Goal: Task Accomplishment & Management: Use online tool/utility

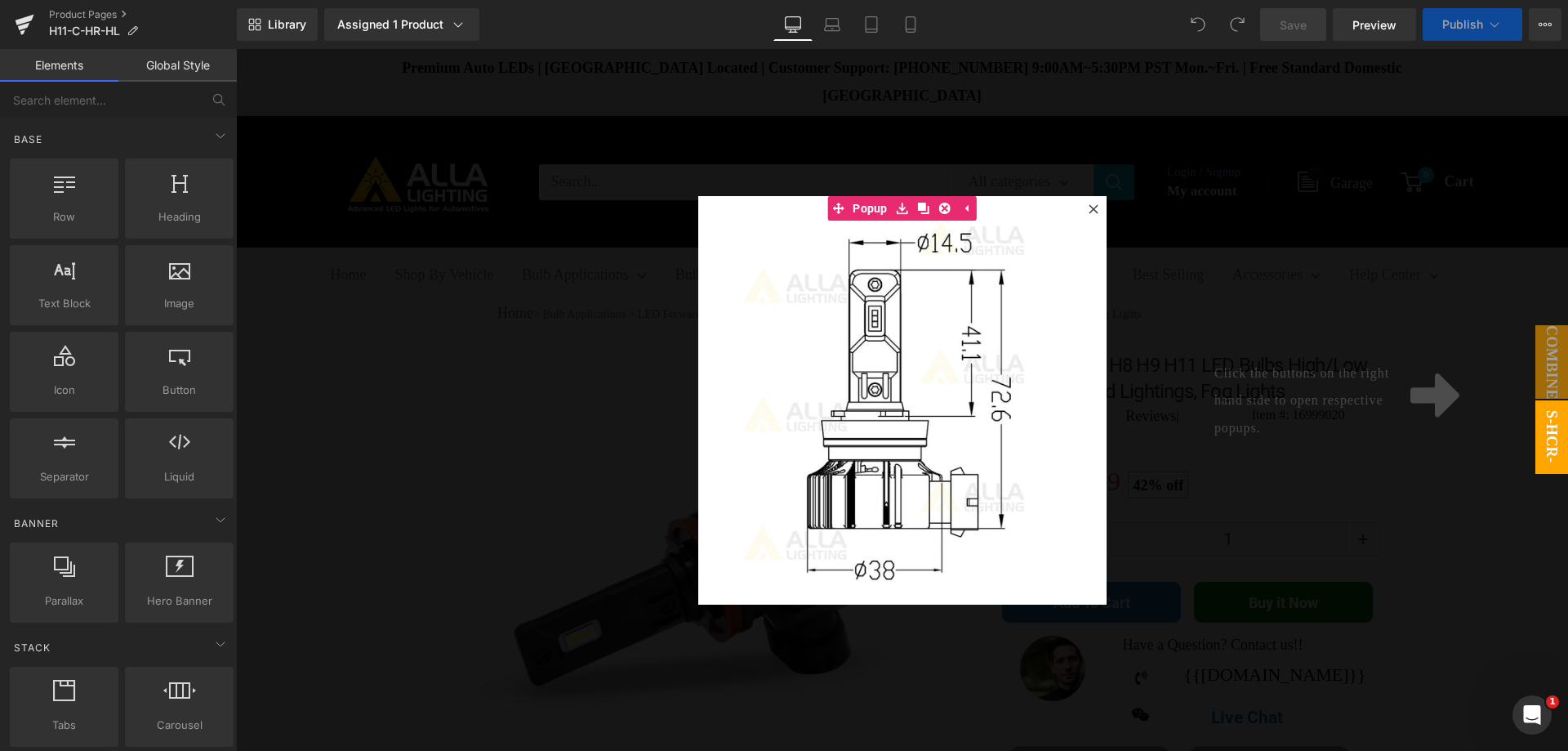
click at [1414, 62] on div at bounding box center [902, 400] width 1332 height 702
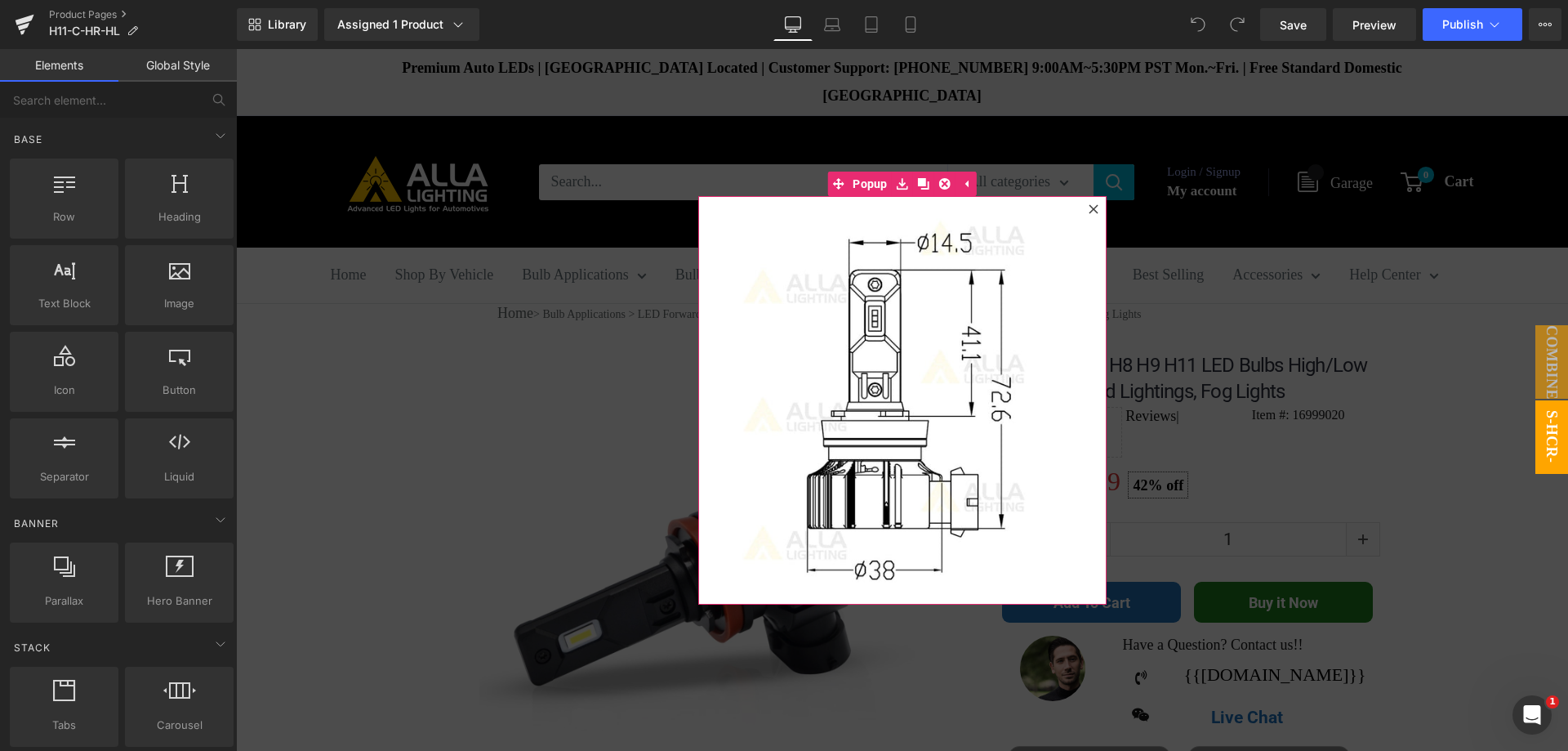
click at [1090, 212] on icon at bounding box center [1094, 208] width 9 height 9
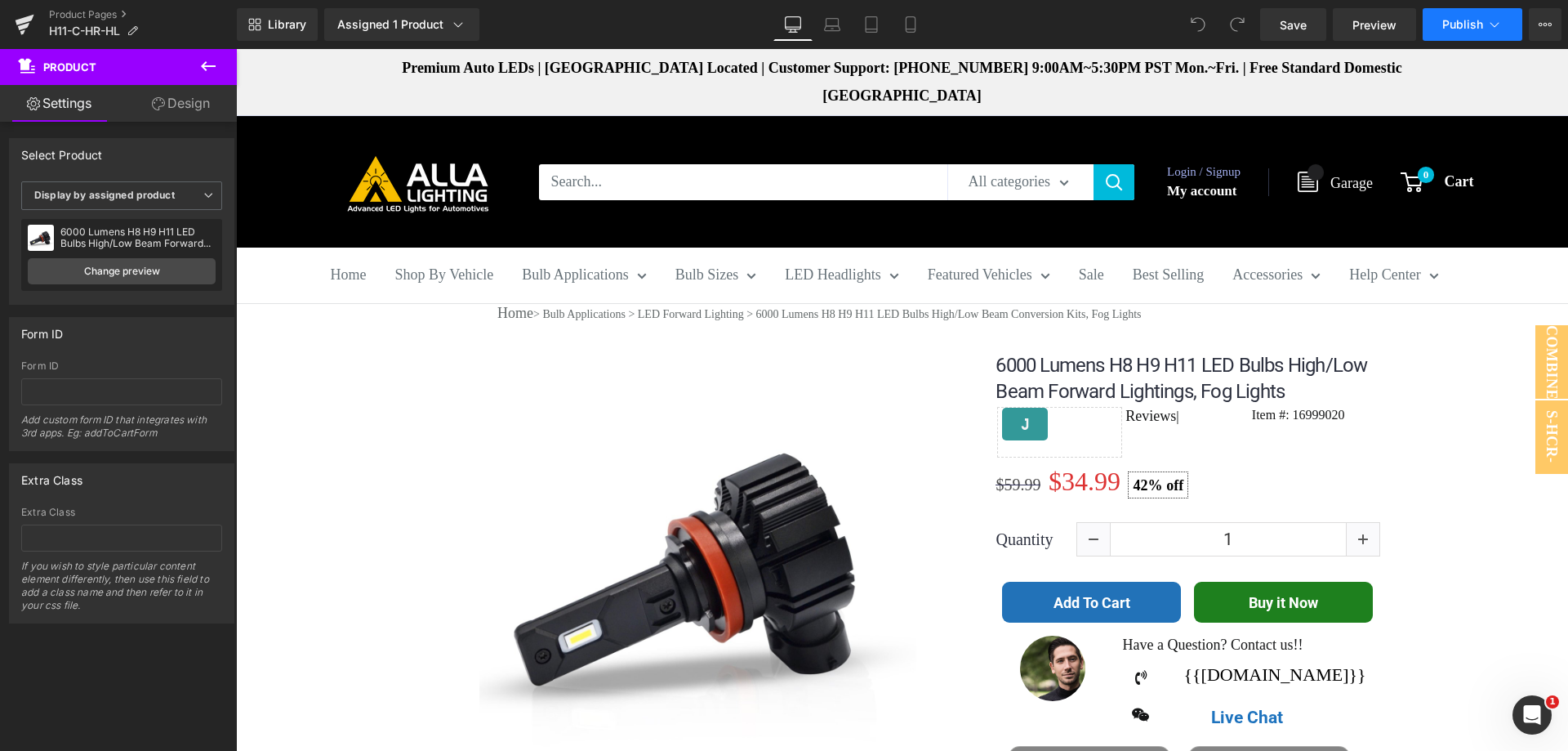
click at [1474, 21] on span "Publish" at bounding box center [1462, 24] width 41 height 13
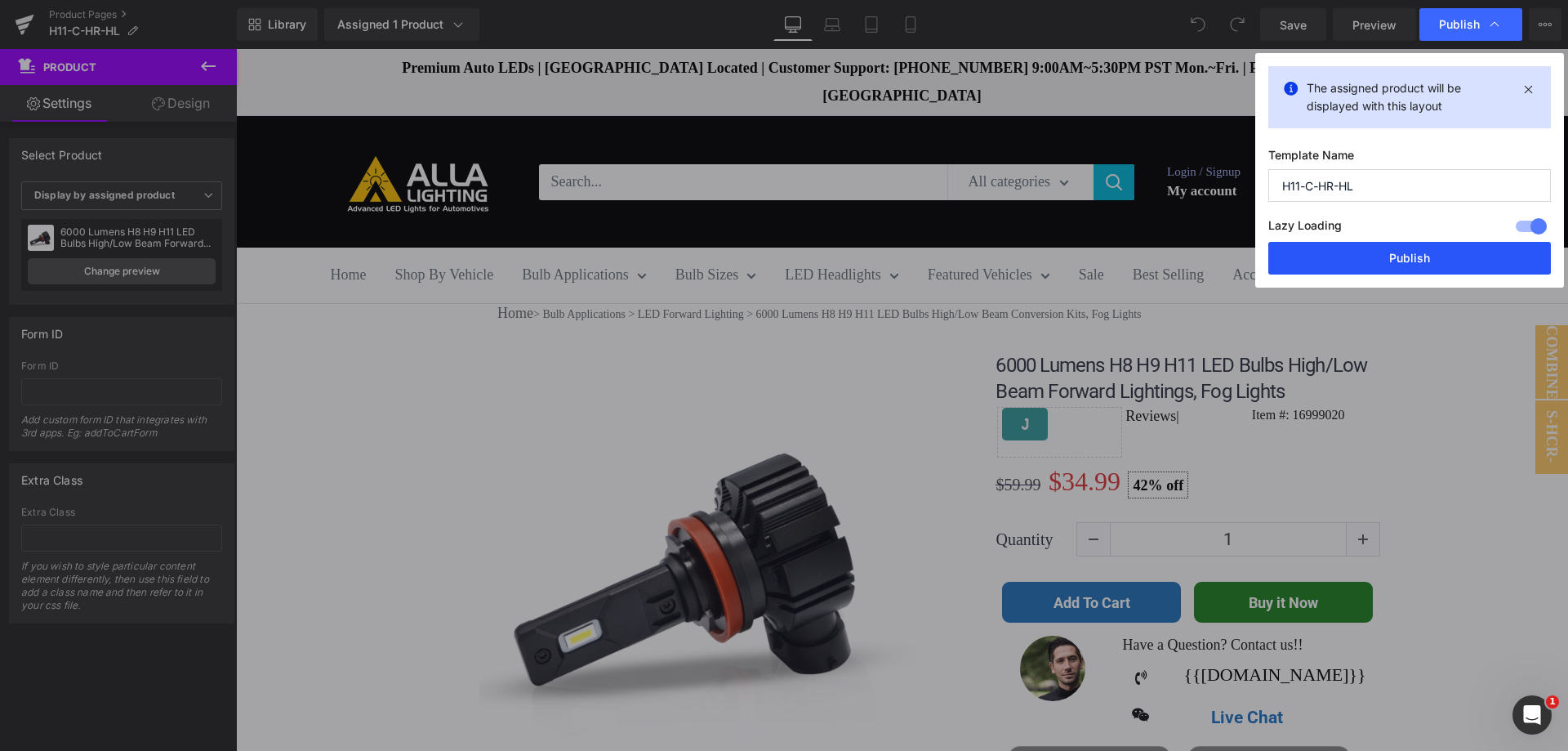
click at [1433, 254] on button "Publish" at bounding box center [1410, 258] width 283 height 33
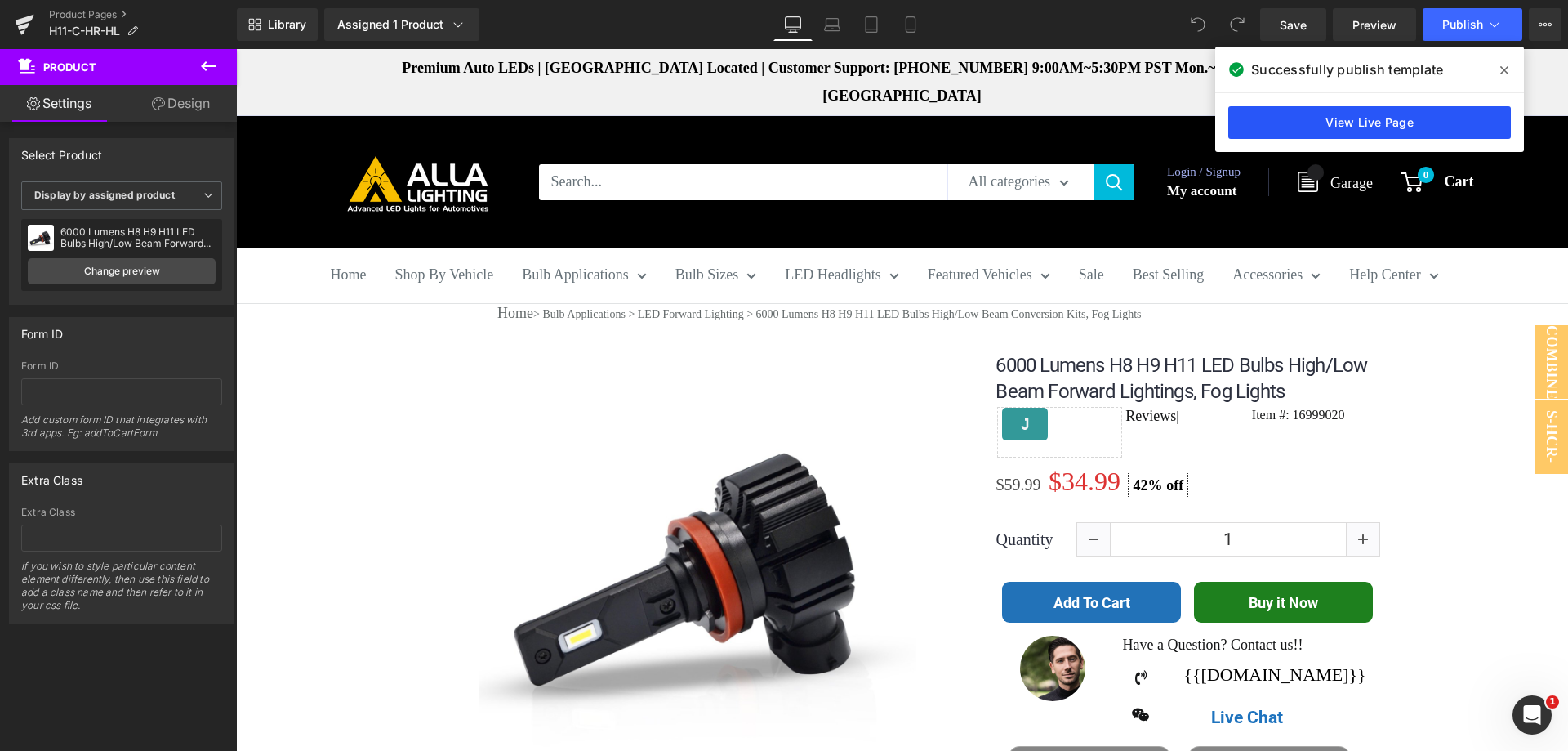
click at [1335, 115] on link "View Live Page" at bounding box center [1370, 122] width 283 height 33
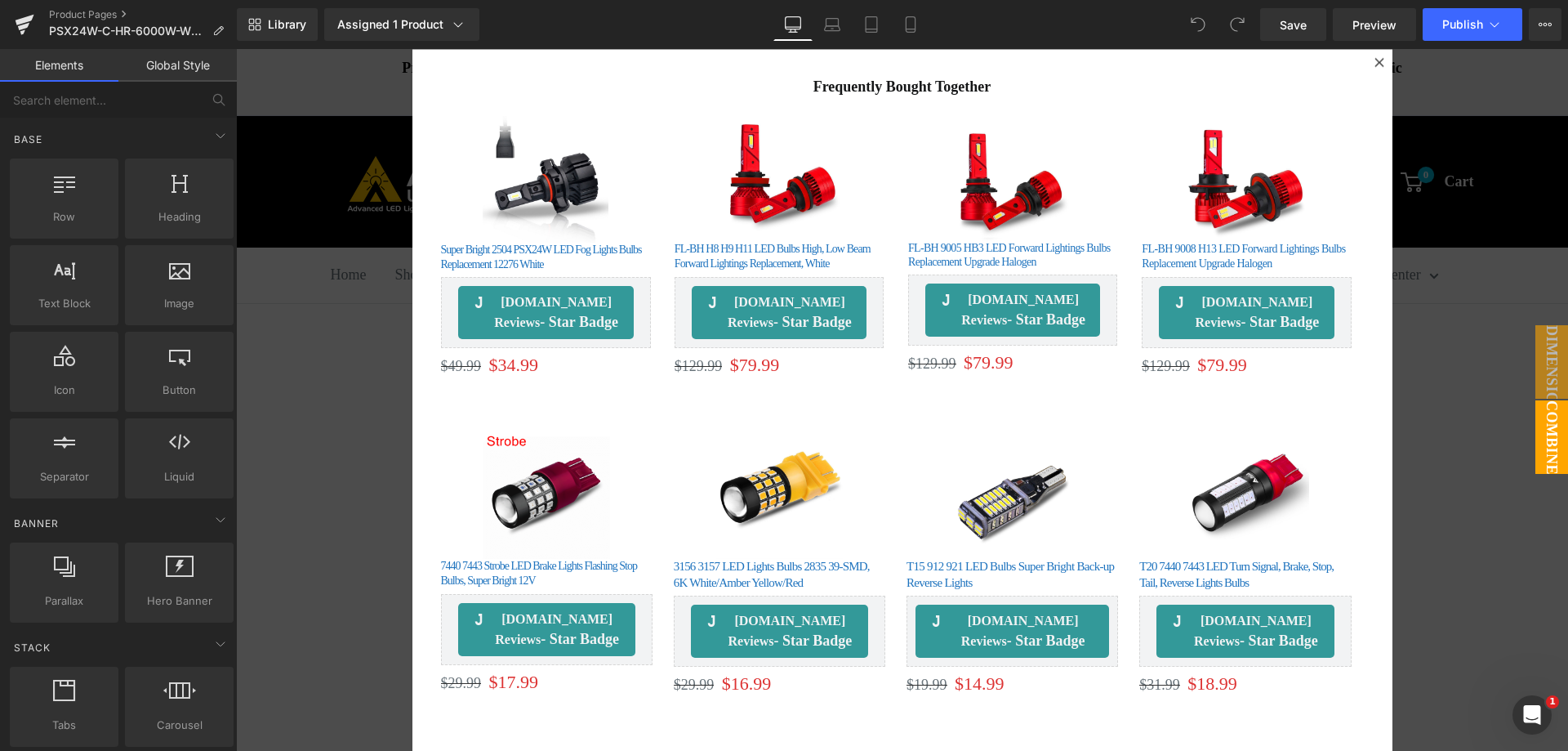
click at [1457, 128] on div at bounding box center [902, 400] width 1332 height 702
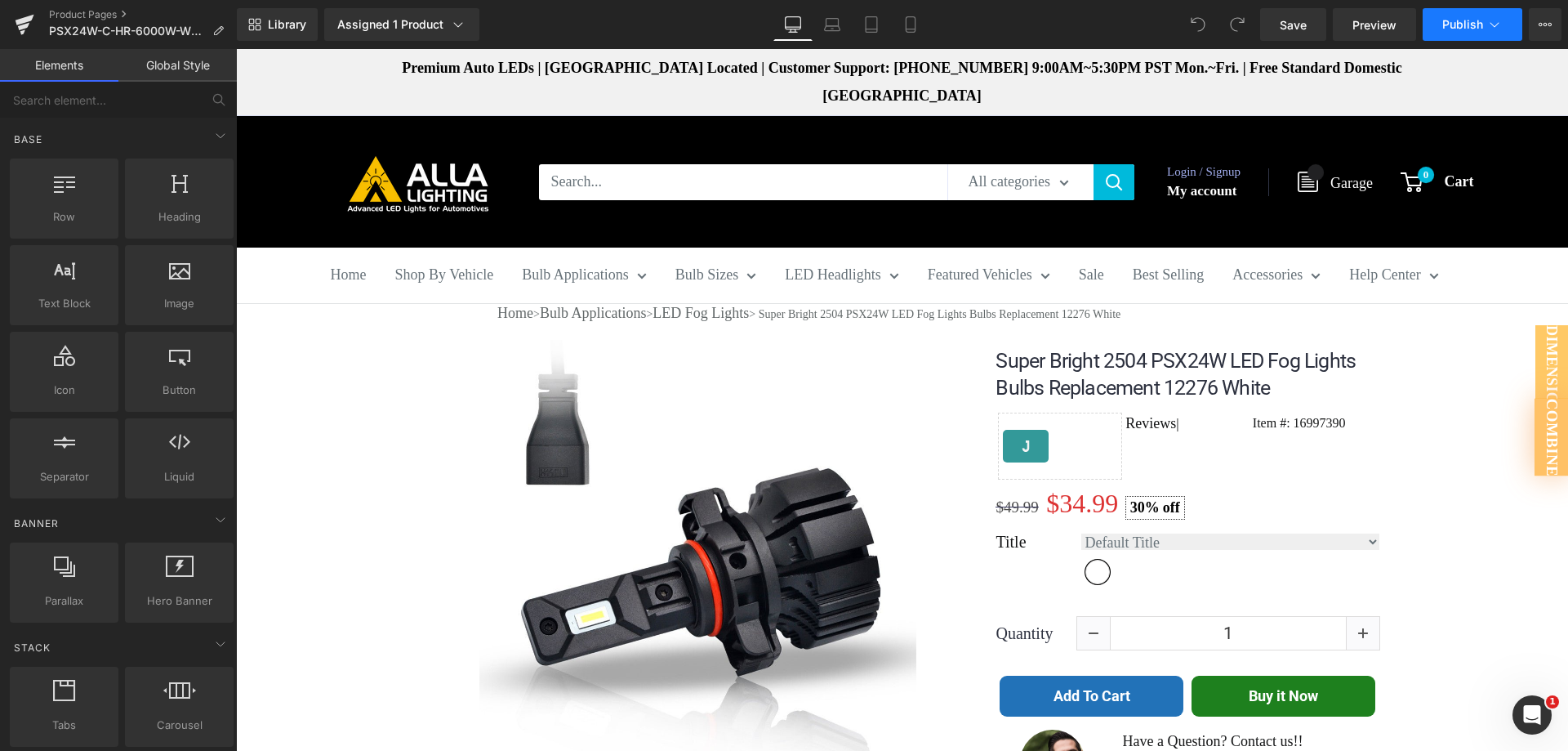
click at [1456, 22] on span "Publish" at bounding box center [1462, 24] width 41 height 13
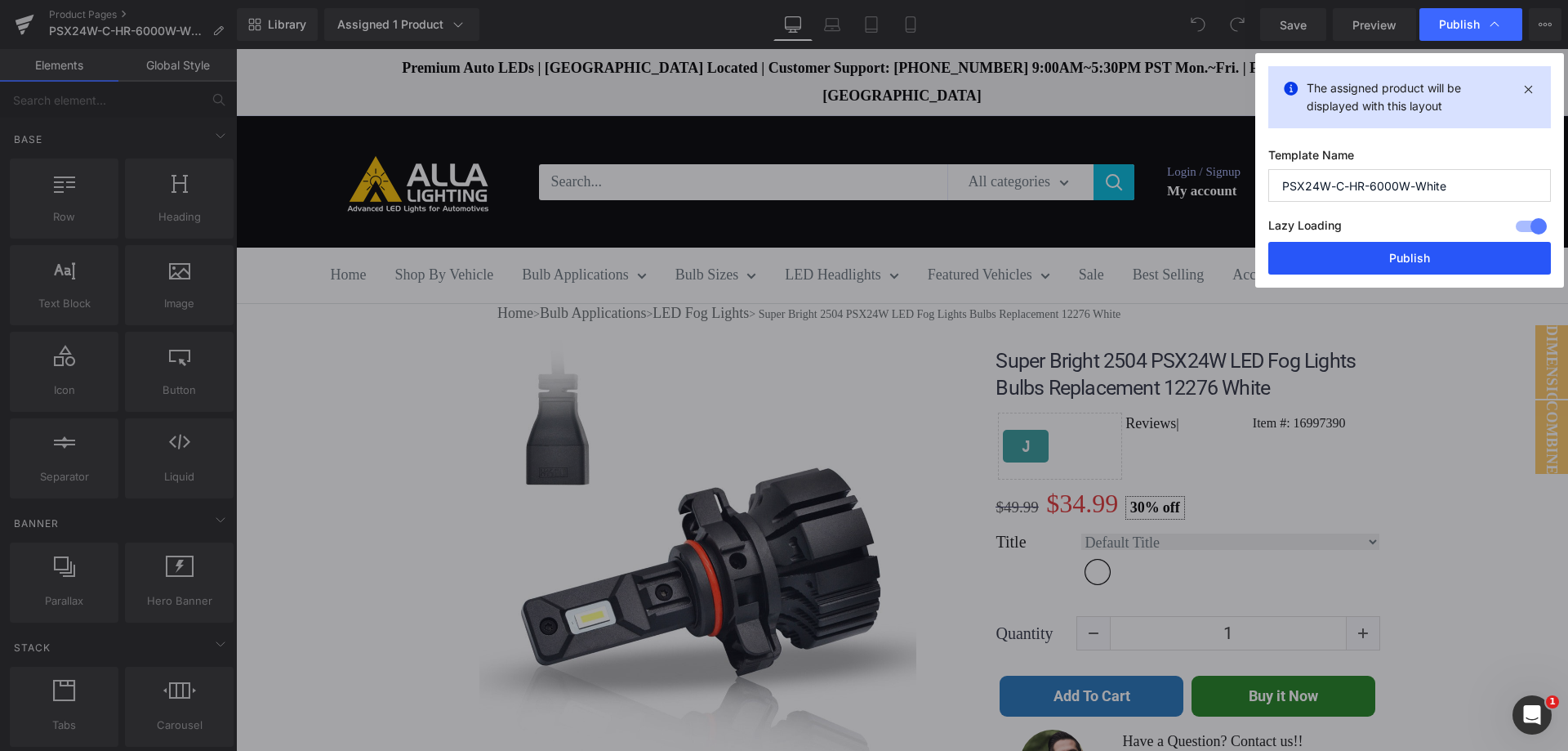
click at [1428, 249] on button "Publish" at bounding box center [1410, 258] width 283 height 33
